Goal: Information Seeking & Learning: Learn about a topic

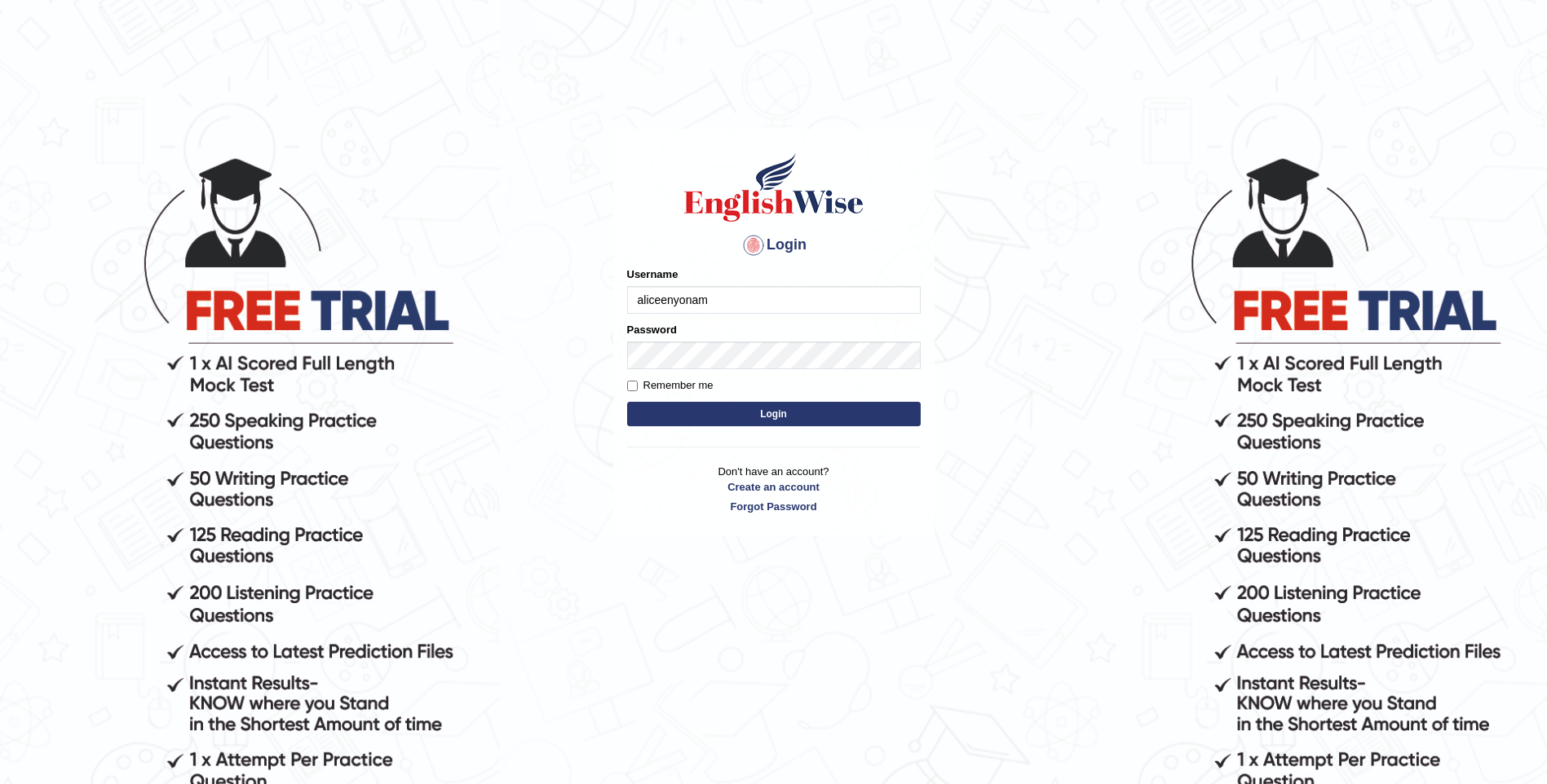
type input "aliceenyonam"
click at [627, 402] on button "Login" at bounding box center [774, 414] width 294 height 24
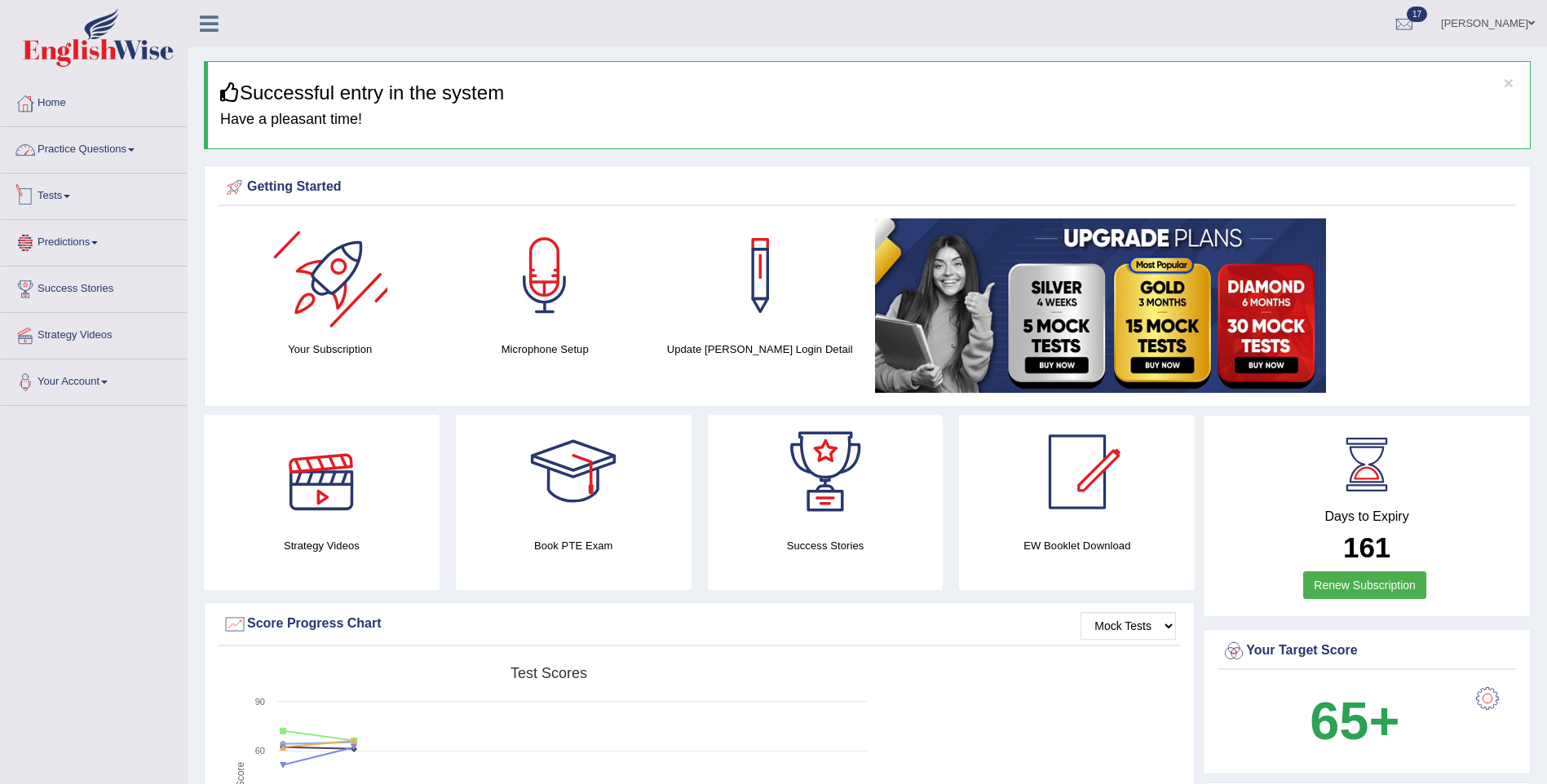
click at [72, 147] on link "Practice Questions" at bounding box center [94, 147] width 186 height 41
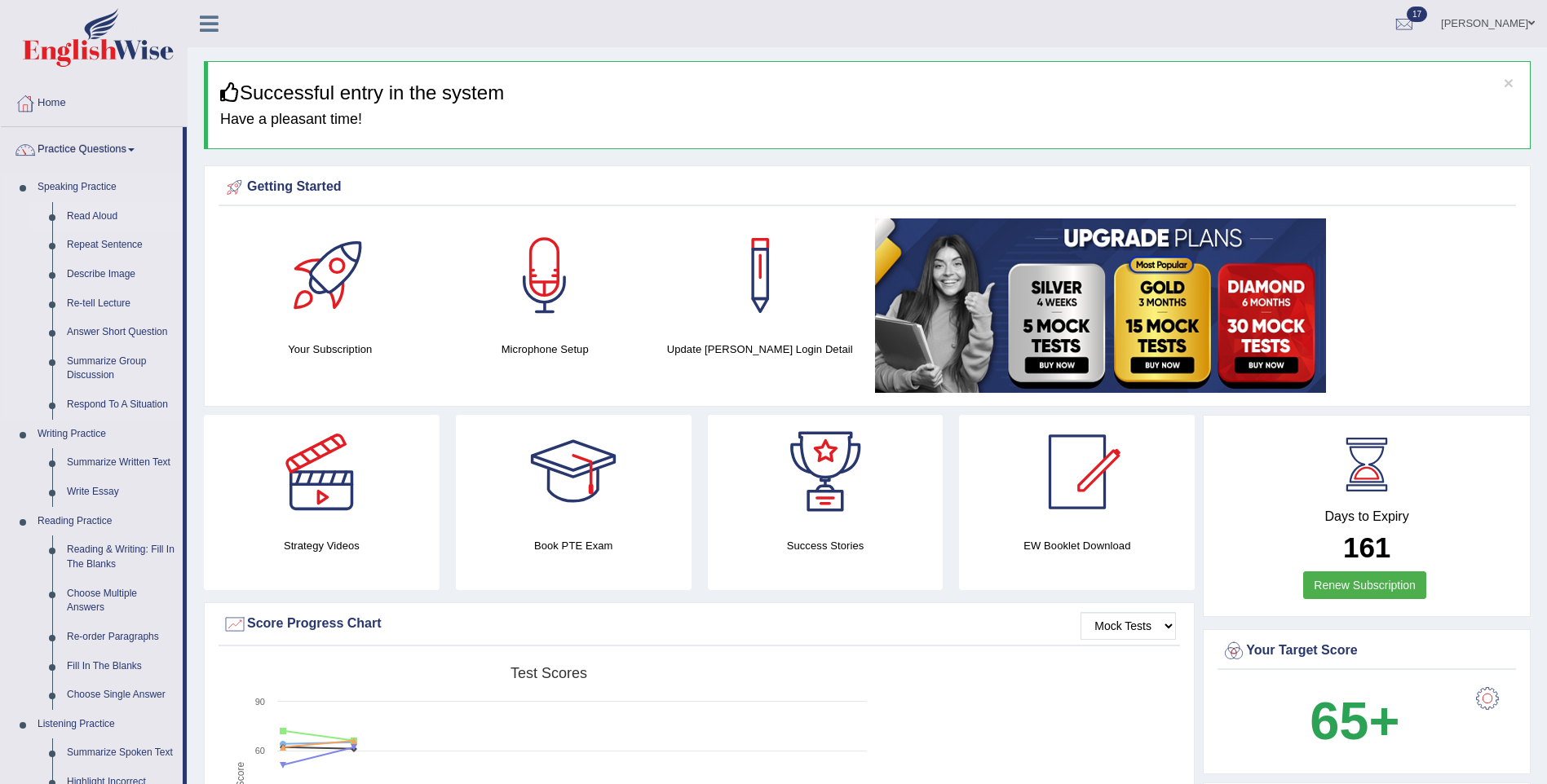
click at [117, 210] on link "Read Aloud" at bounding box center [121, 216] width 124 height 30
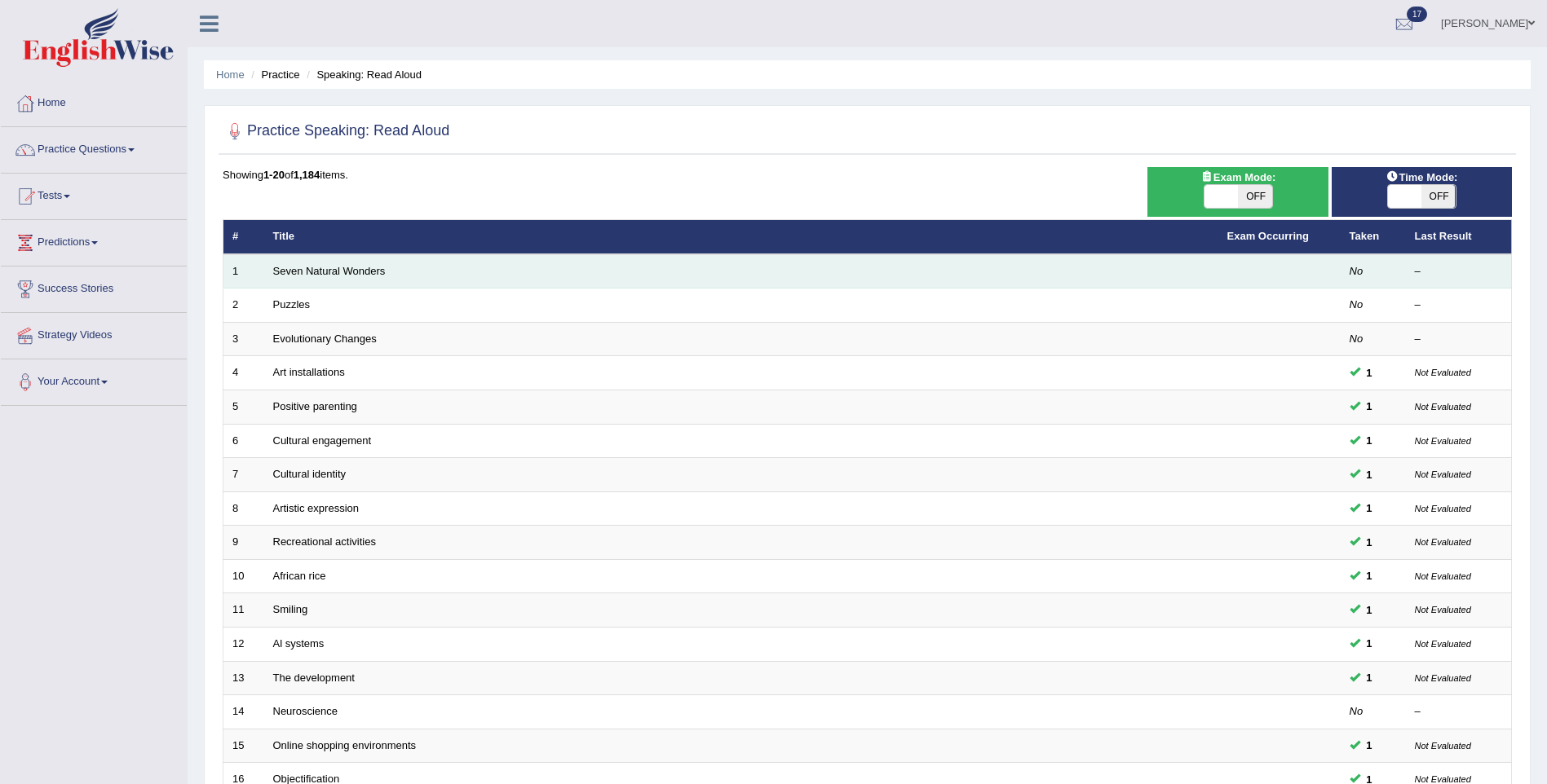
click at [552, 278] on td "Seven Natural Wonders" at bounding box center [741, 271] width 954 height 34
click at [348, 271] on link "Seven Natural Wonders" at bounding box center [329, 271] width 113 height 13
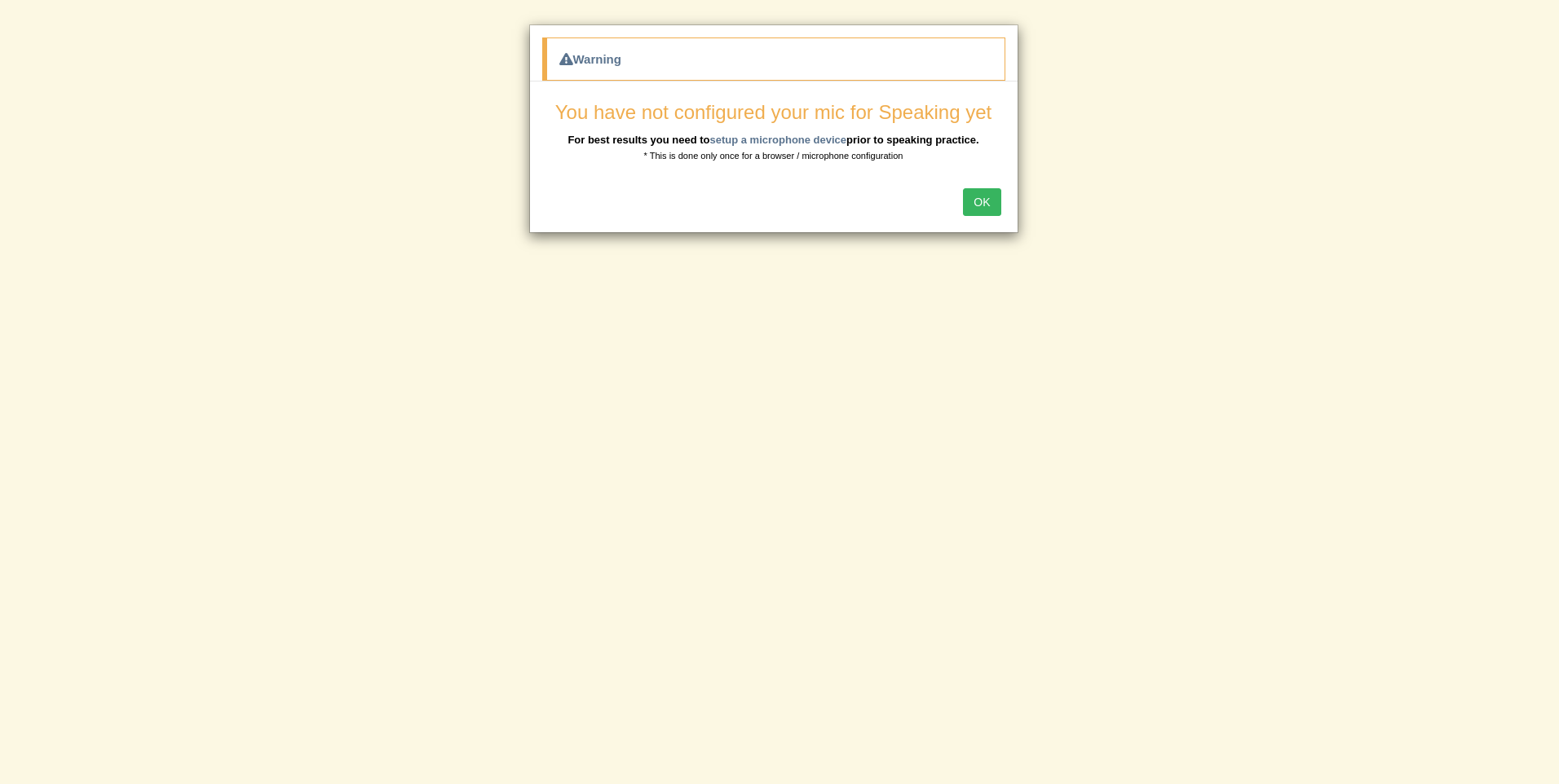
click at [985, 196] on button "OK" at bounding box center [982, 202] width 38 height 28
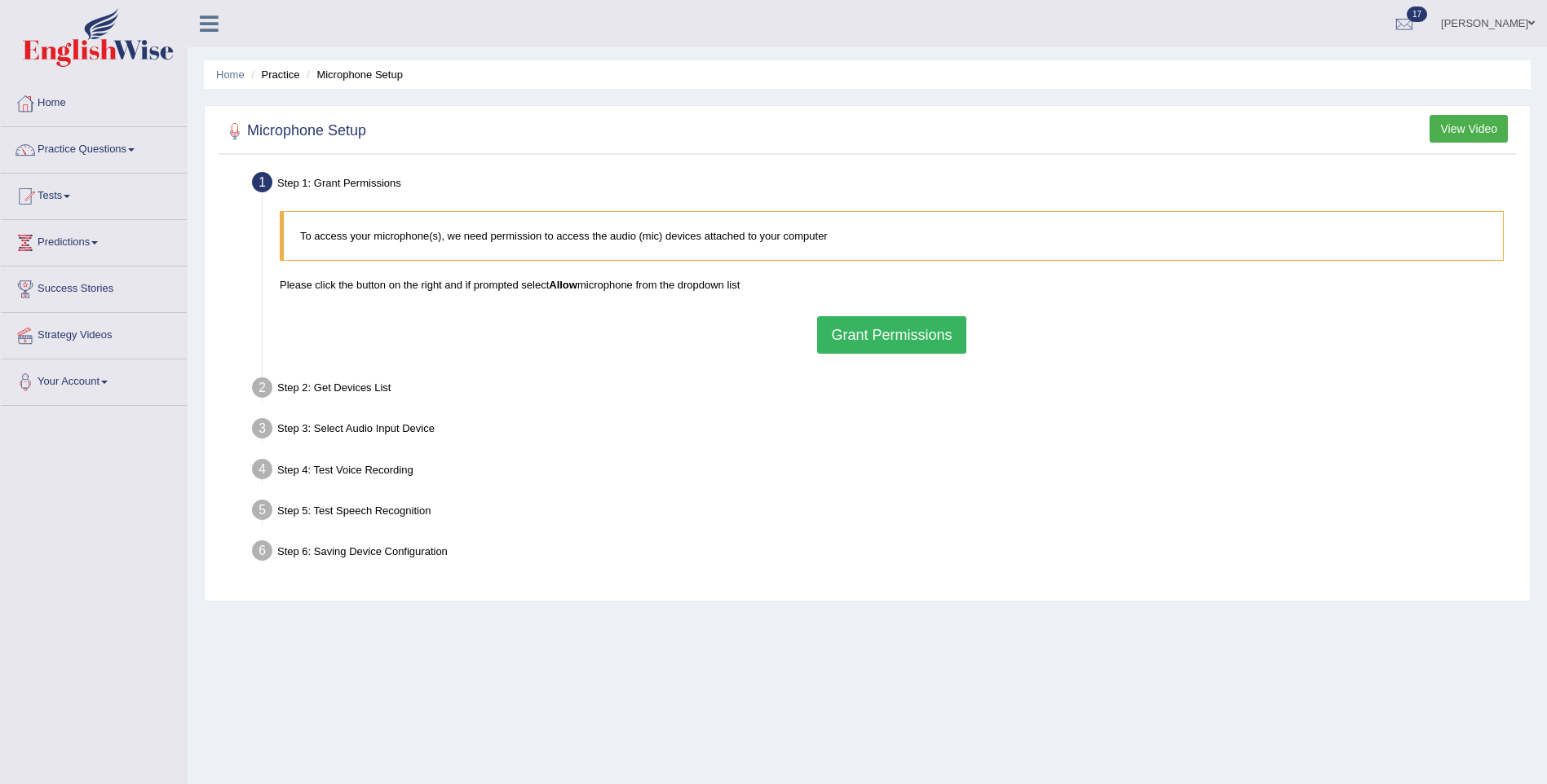
click at [887, 328] on button "Grant Permissions" at bounding box center [891, 335] width 149 height 38
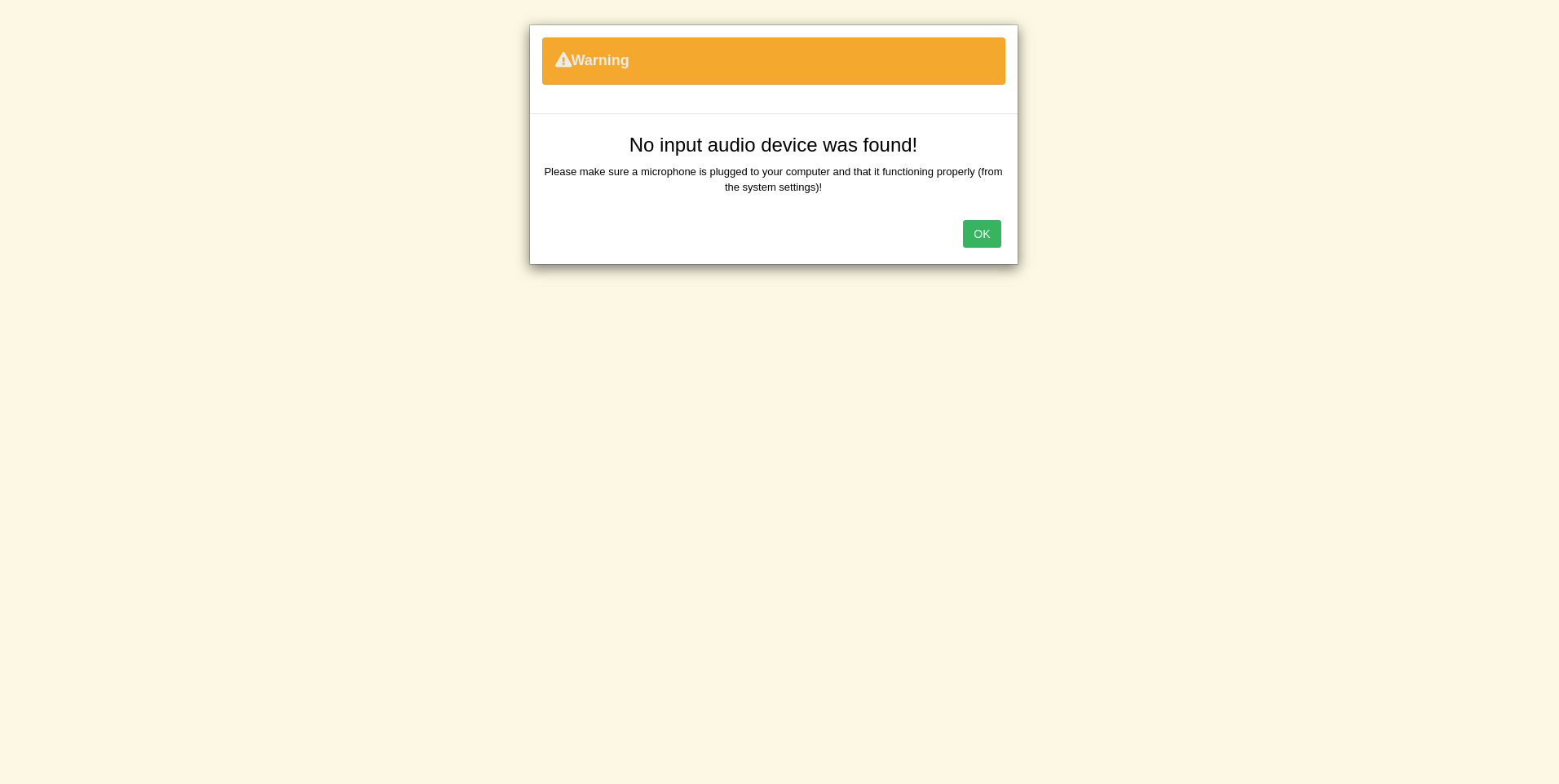
click at [992, 219] on div "OK" at bounding box center [774, 235] width 488 height 57
click at [976, 220] on button "OK" at bounding box center [982, 233] width 38 height 28
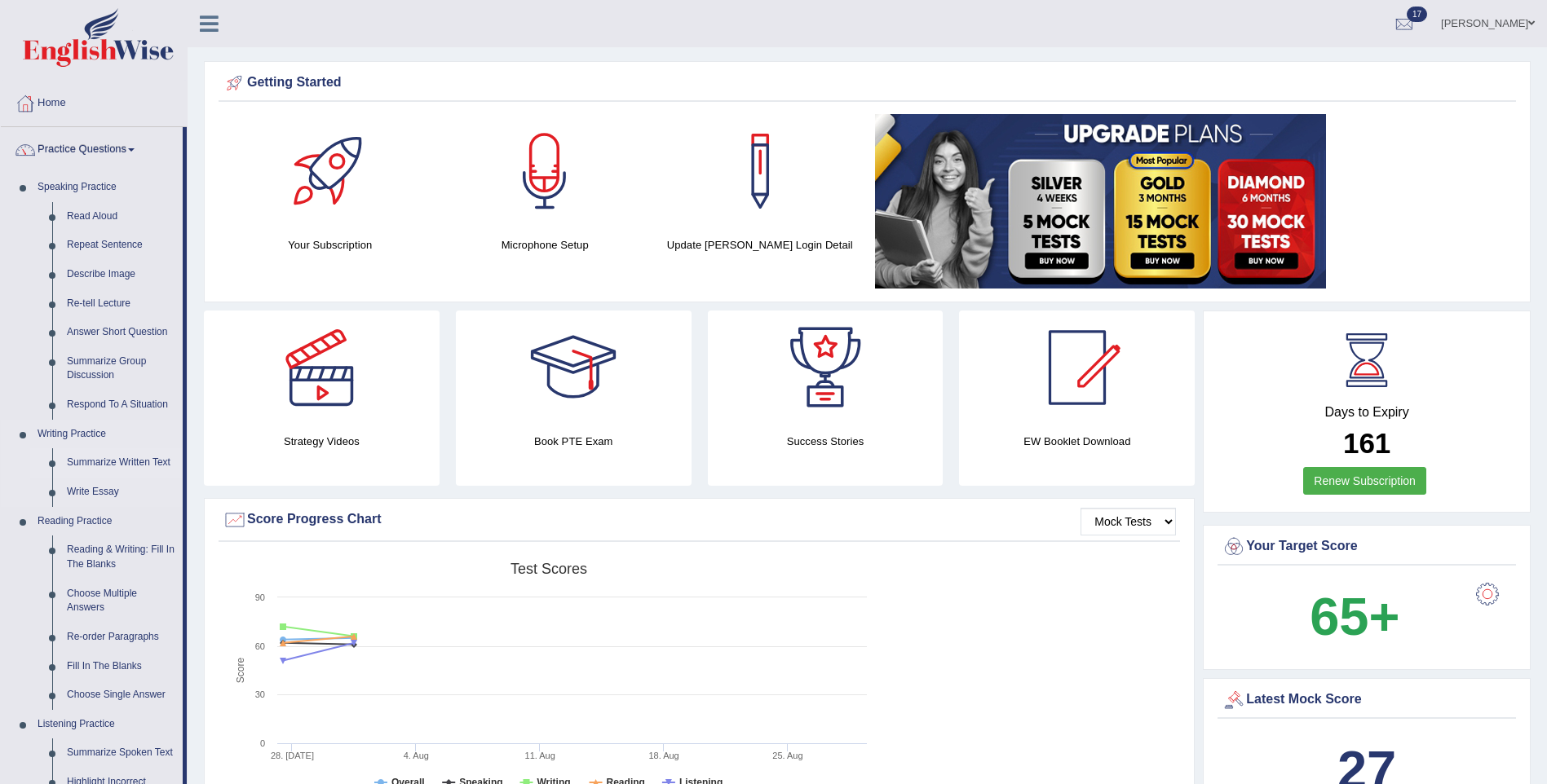
click at [86, 465] on link "Summarize Written Text" at bounding box center [121, 462] width 124 height 30
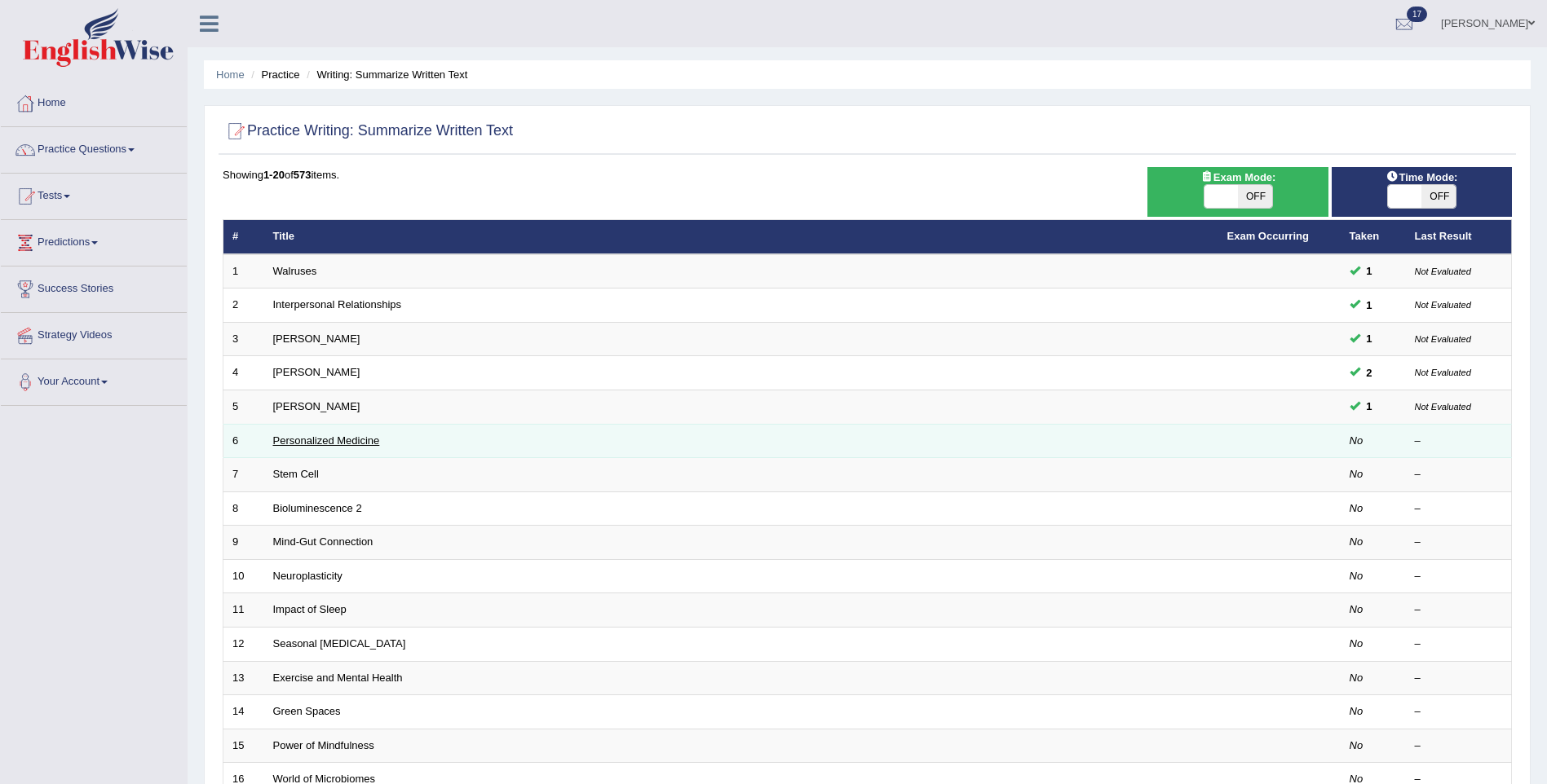
click at [337, 434] on link "Personalized Medicine" at bounding box center [326, 441] width 106 height 13
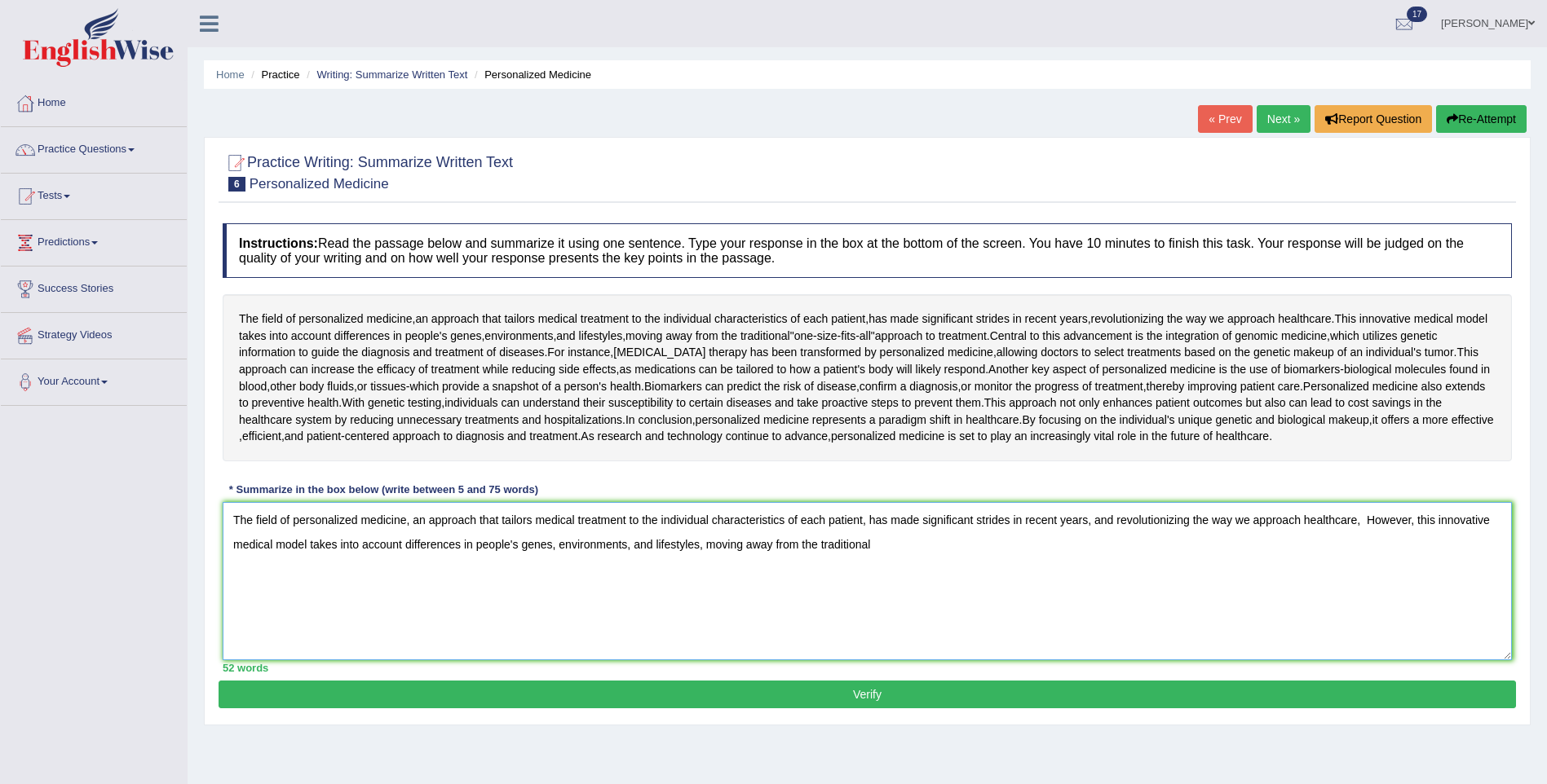
click at [879, 545] on textarea "The field of personalized medicine, an approach that tailors medical treatment …" at bounding box center [867, 580] width 1289 height 158
type textarea "The field of personalized medicine, an approach that tailors medical treatment …"
click at [575, 692] on button "Verify" at bounding box center [866, 694] width 1297 height 28
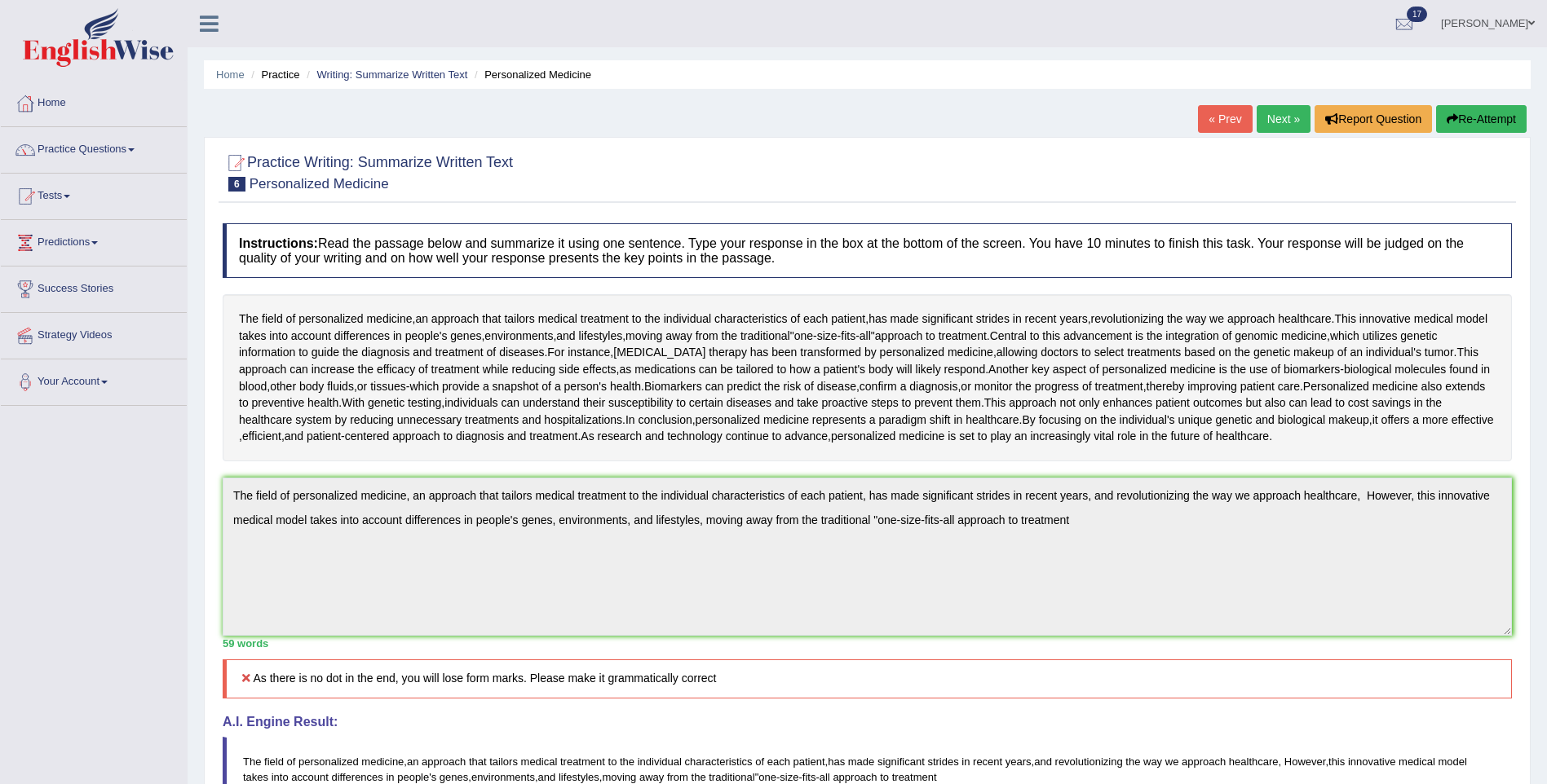
click at [1279, 115] on link "Next »" at bounding box center [1284, 119] width 54 height 28
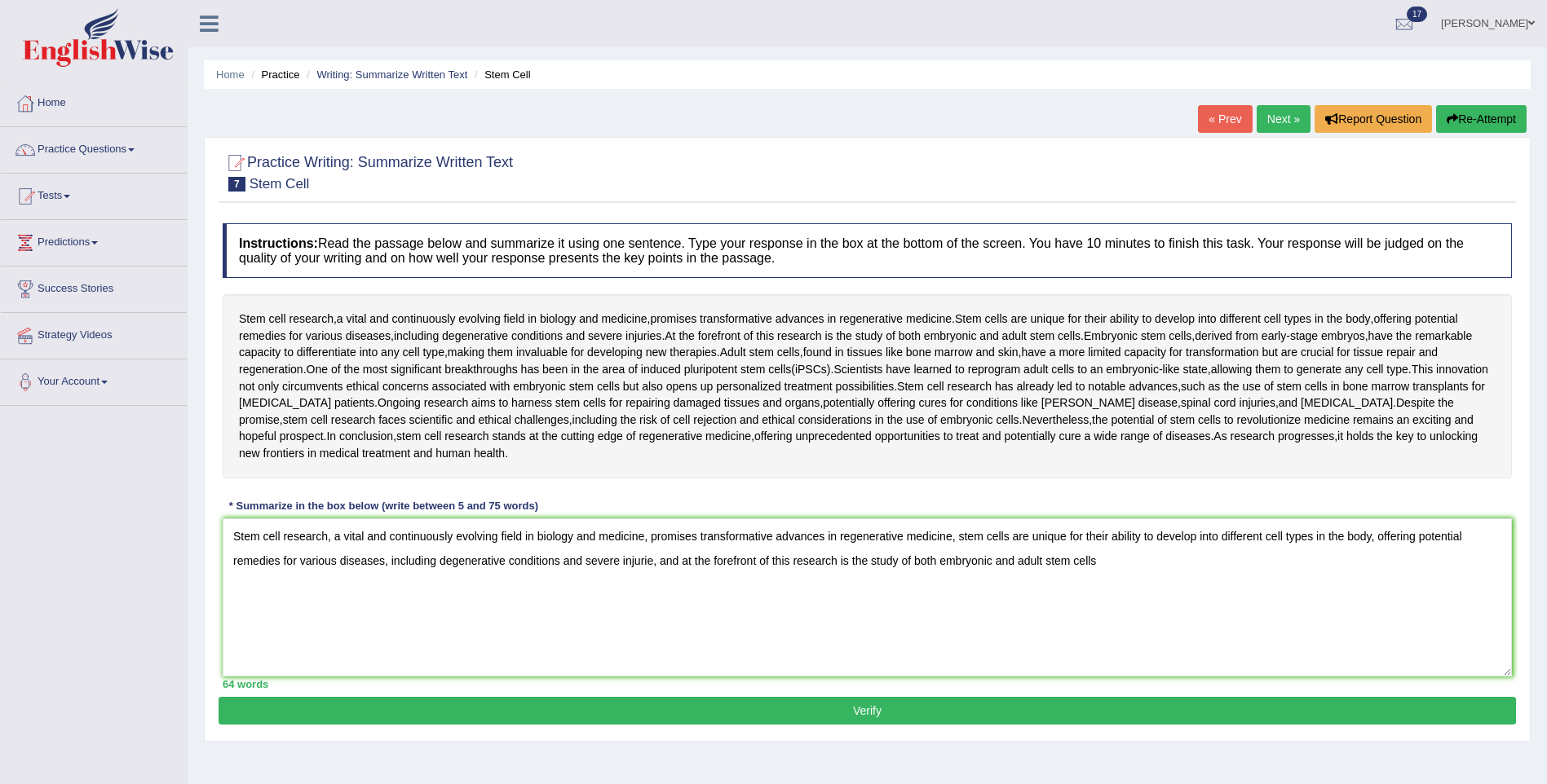
click at [1376, 533] on textarea "Stem cell research, a vital and continuously evolving field in biology and medi…" at bounding box center [867, 597] width 1289 height 158
type textarea "Stem cell research, a vital and continuously evolving field in biology and medi…"
click at [632, 715] on button "Verify" at bounding box center [866, 710] width 1297 height 28
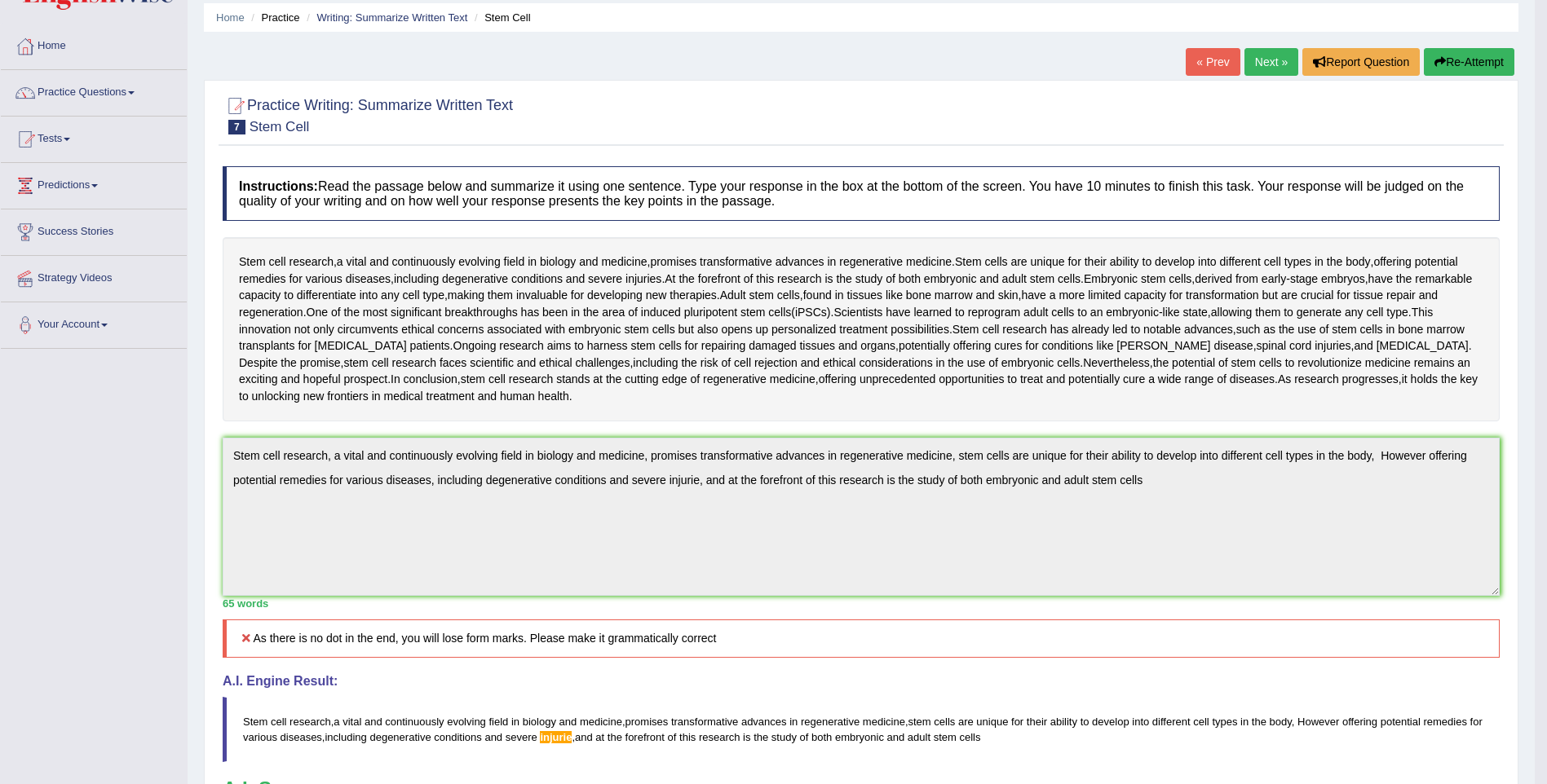
drag, startPoint x: 1553, startPoint y: 348, endPoint x: 1558, endPoint y: 503, distance: 155.1
click at [1546, 503] on html "Toggle navigation Home Practice Questions Speaking Practice Read Aloud Repeat S…" at bounding box center [774, 335] width 1547 height 784
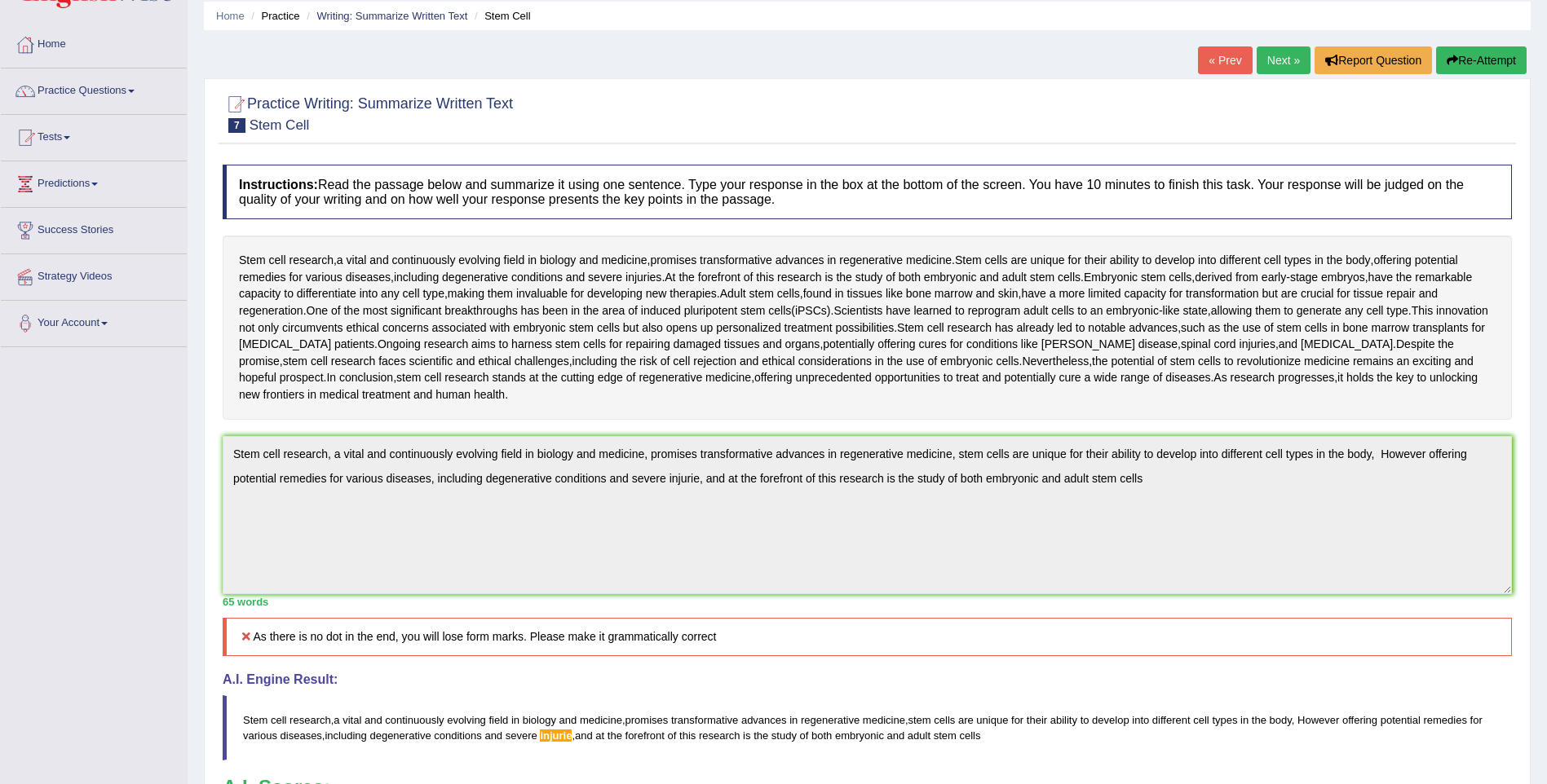
scroll to position [9, 0]
